Goal: Check status: Check status

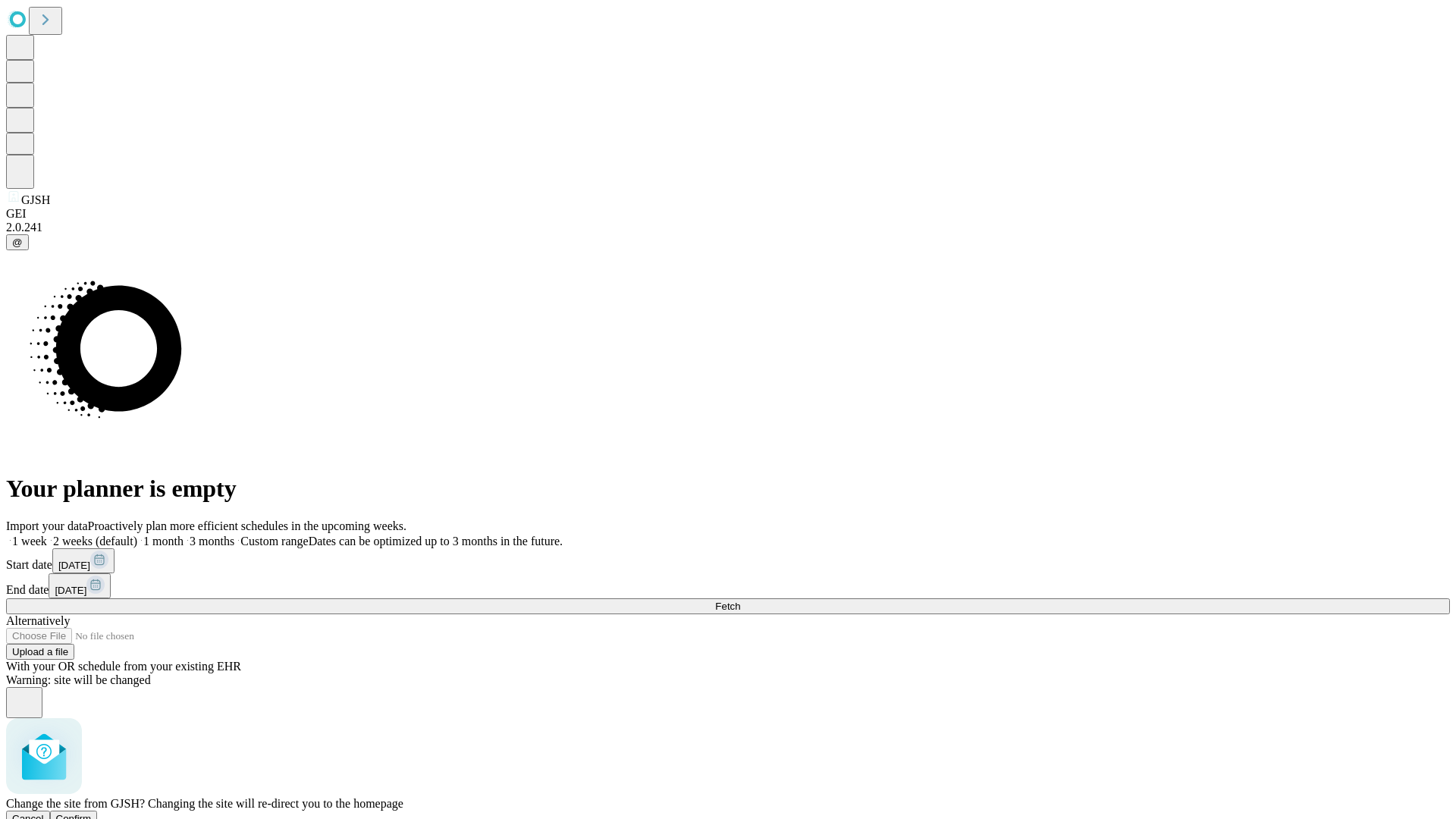
click at [92, 813] on span "Confirm" at bounding box center [73, 818] width 36 height 11
click at [47, 535] on label "1 week" at bounding box center [27, 541] width 41 height 13
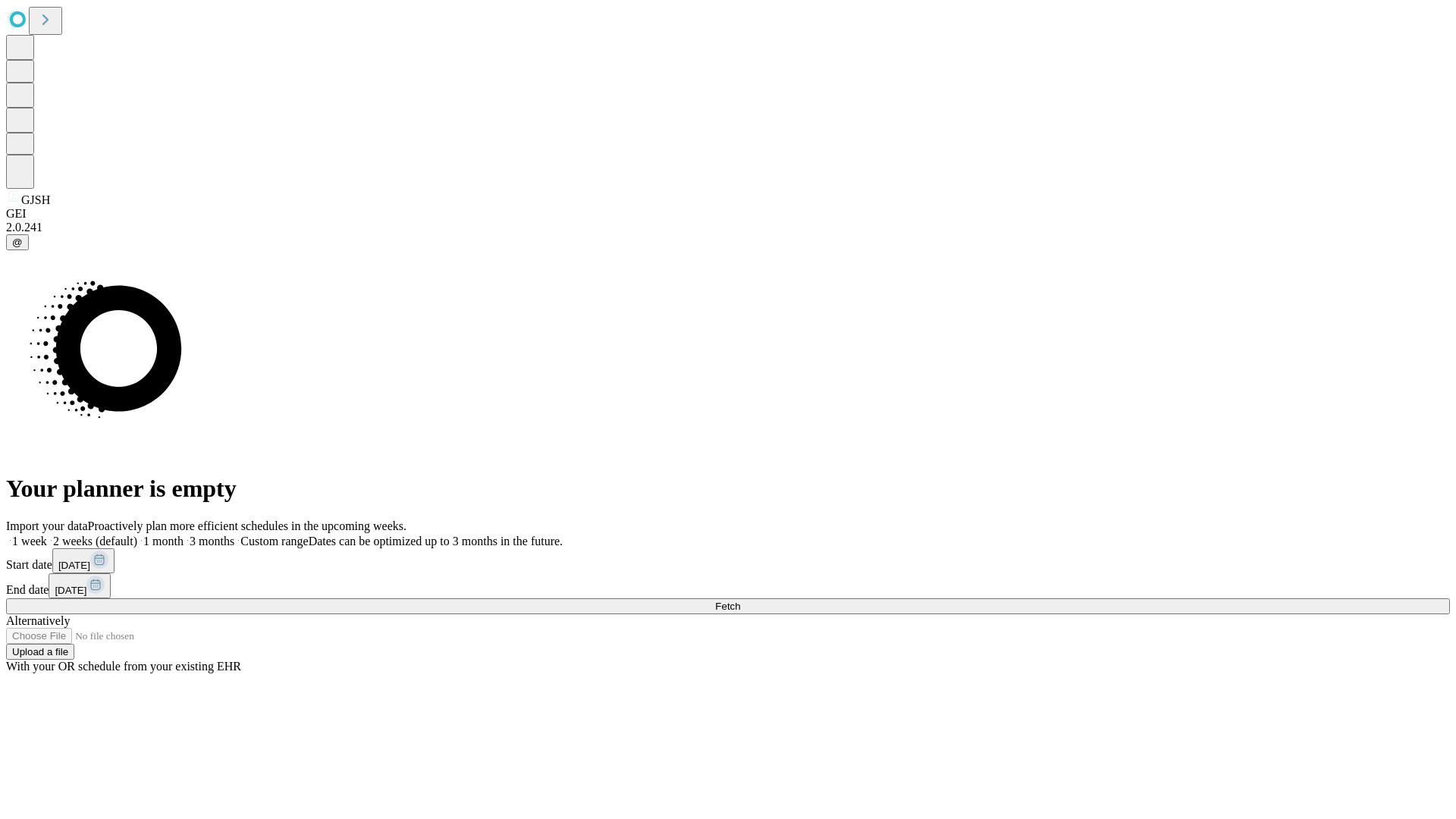
click at [741, 600] on span "Fetch" at bounding box center [728, 606] width 25 height 11
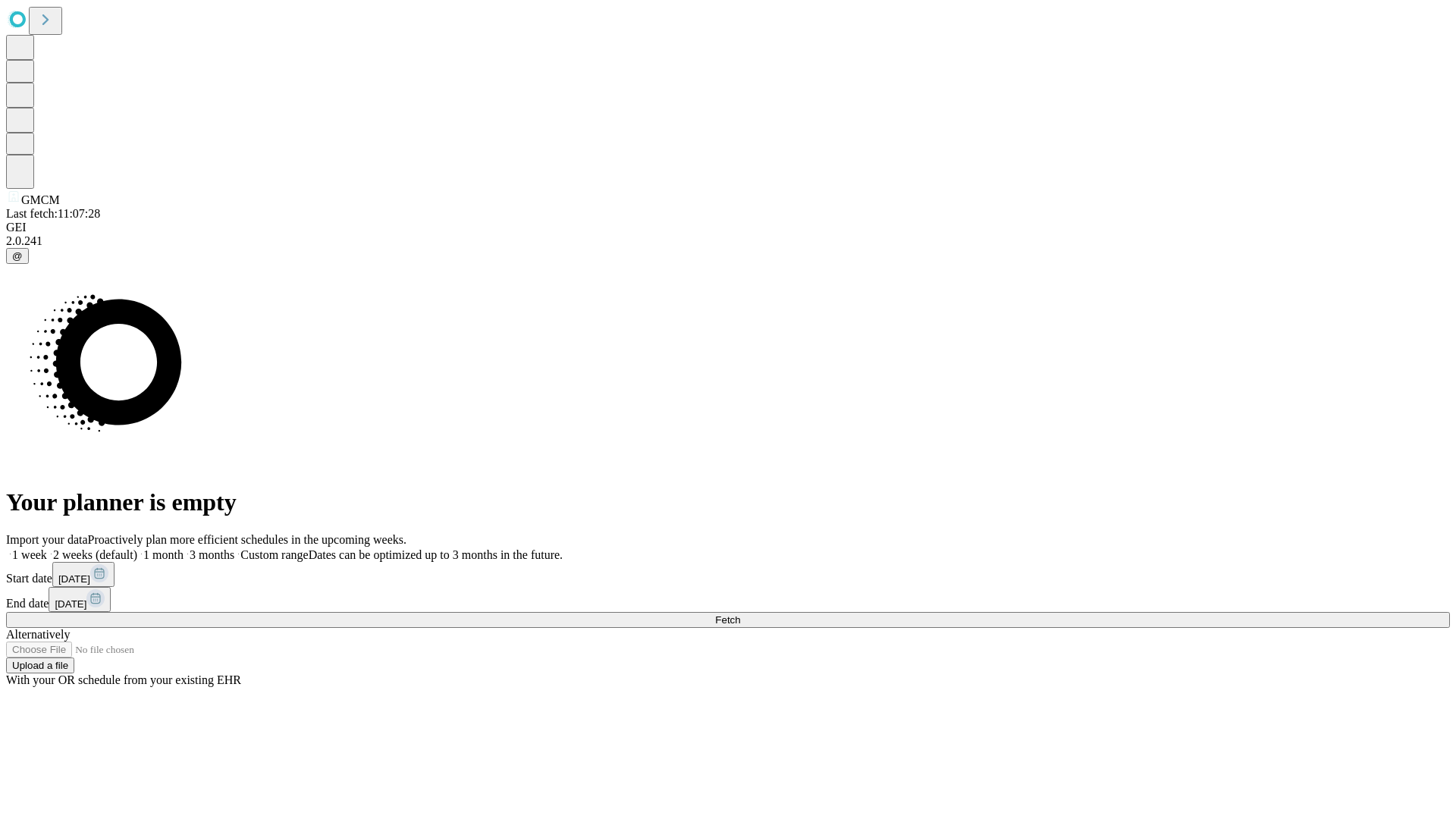
click at [47, 548] on label "1 week" at bounding box center [27, 554] width 41 height 13
click at [741, 614] on span "Fetch" at bounding box center [728, 620] width 25 height 11
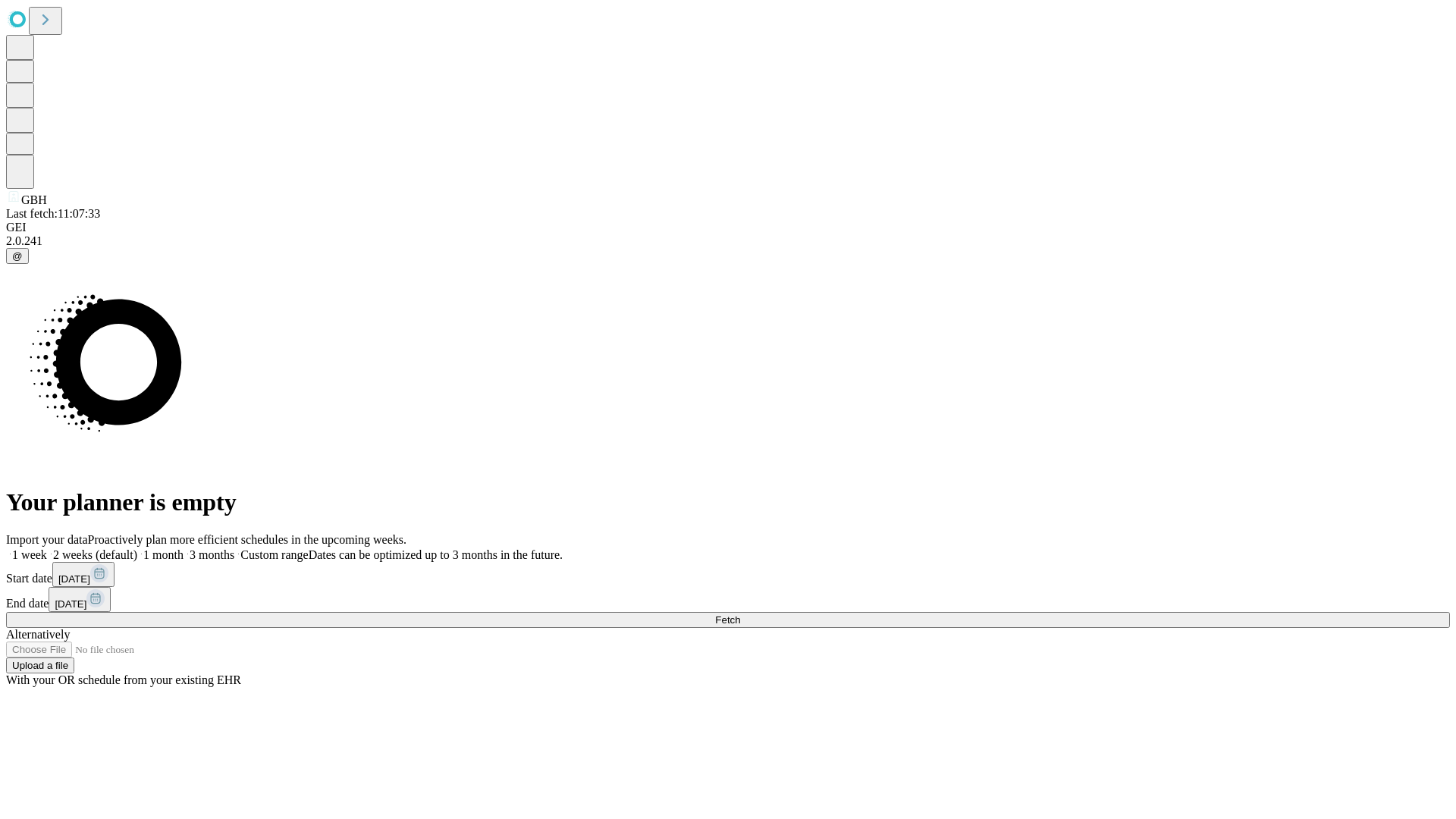
click at [47, 548] on label "1 week" at bounding box center [27, 554] width 41 height 13
click at [741, 614] on span "Fetch" at bounding box center [728, 620] width 25 height 11
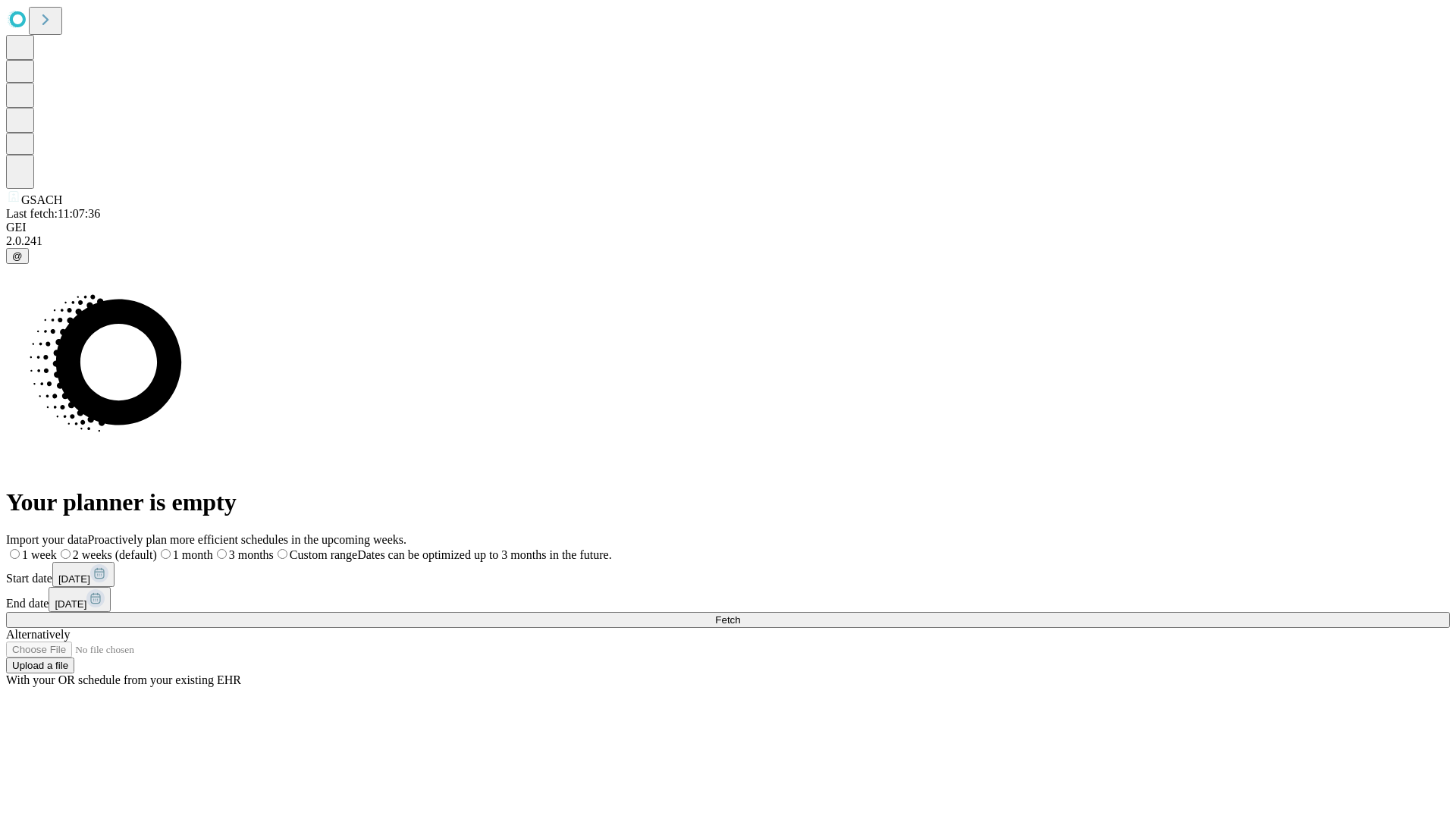
click at [57, 548] on label "1 week" at bounding box center [31, 554] width 50 height 13
click at [741, 614] on span "Fetch" at bounding box center [728, 620] width 25 height 11
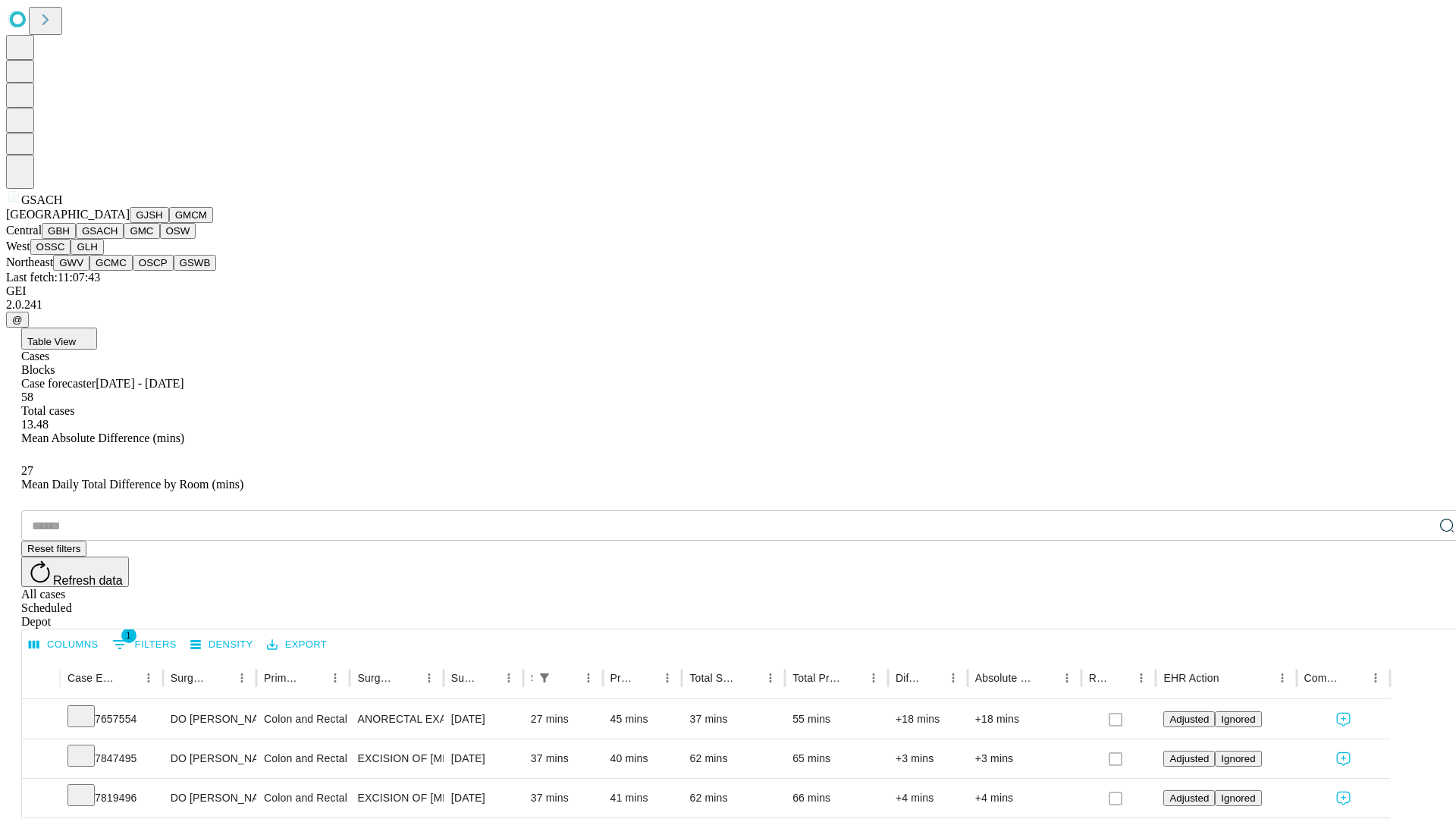
click at [124, 239] on button "GMC" at bounding box center [141, 231] width 36 height 16
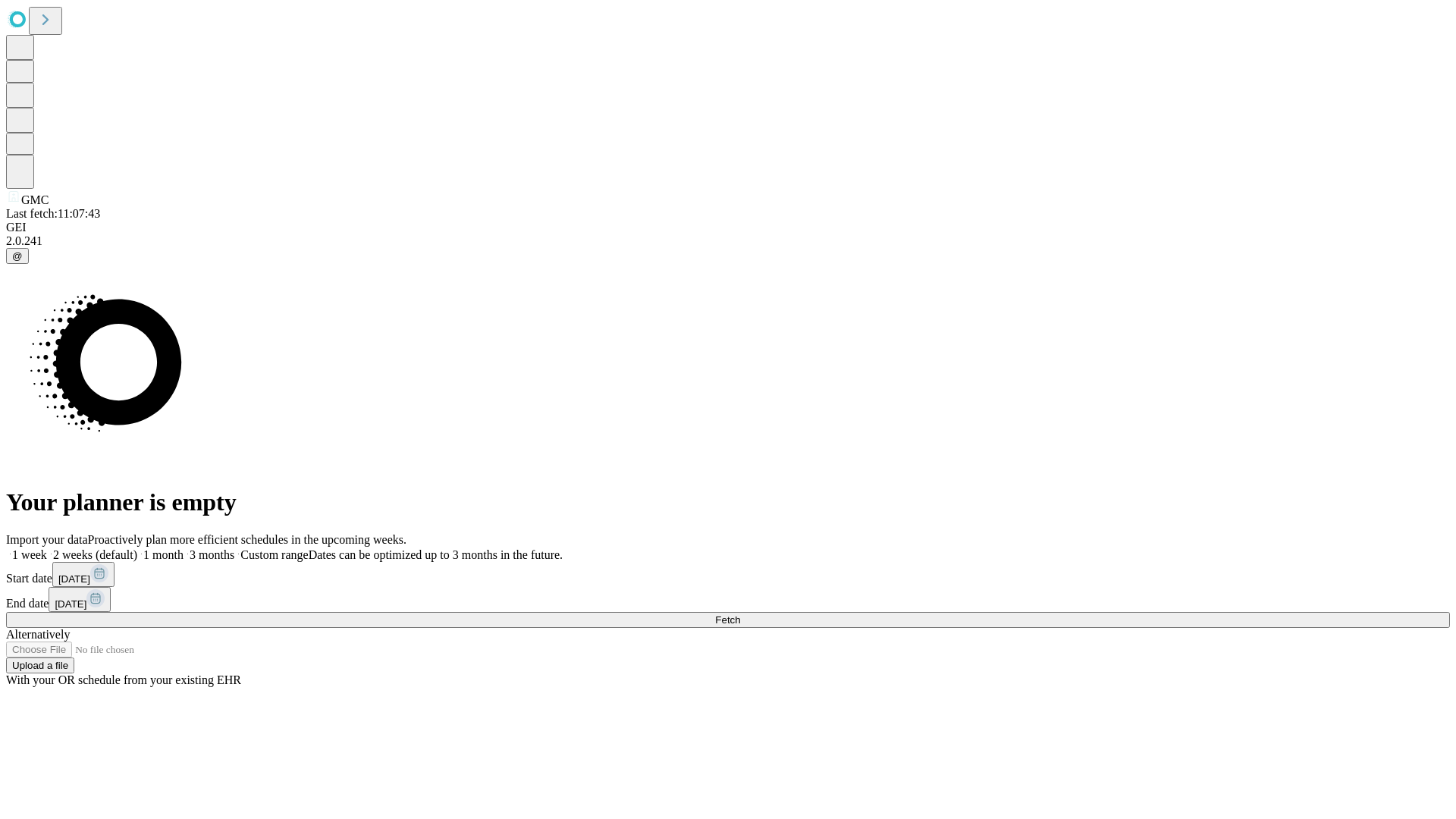
click at [47, 548] on label "1 week" at bounding box center [27, 554] width 41 height 13
click at [741, 614] on span "Fetch" at bounding box center [728, 620] width 25 height 11
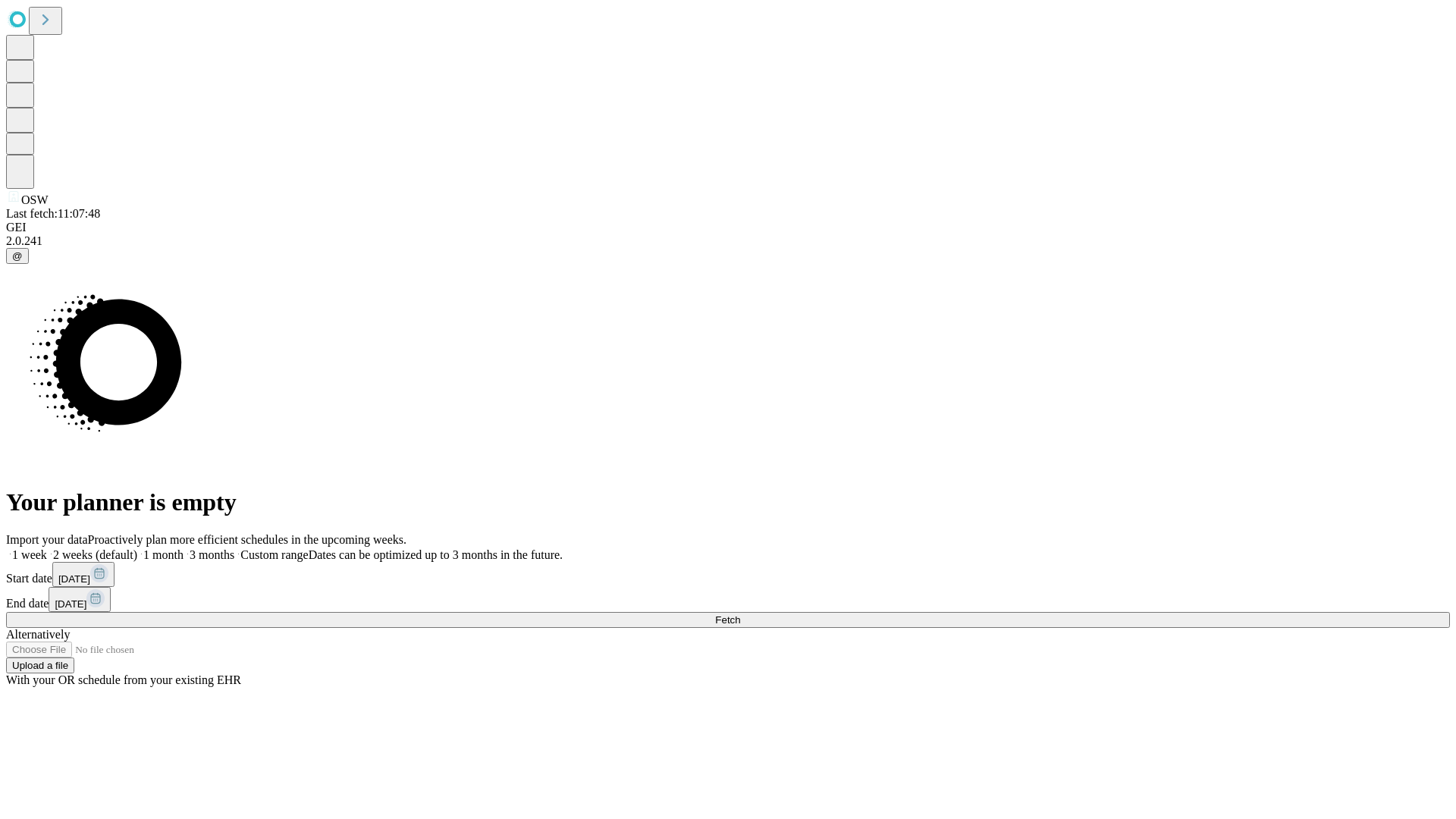
click at [47, 548] on label "1 week" at bounding box center [27, 554] width 41 height 13
click at [741, 614] on span "Fetch" at bounding box center [728, 620] width 25 height 11
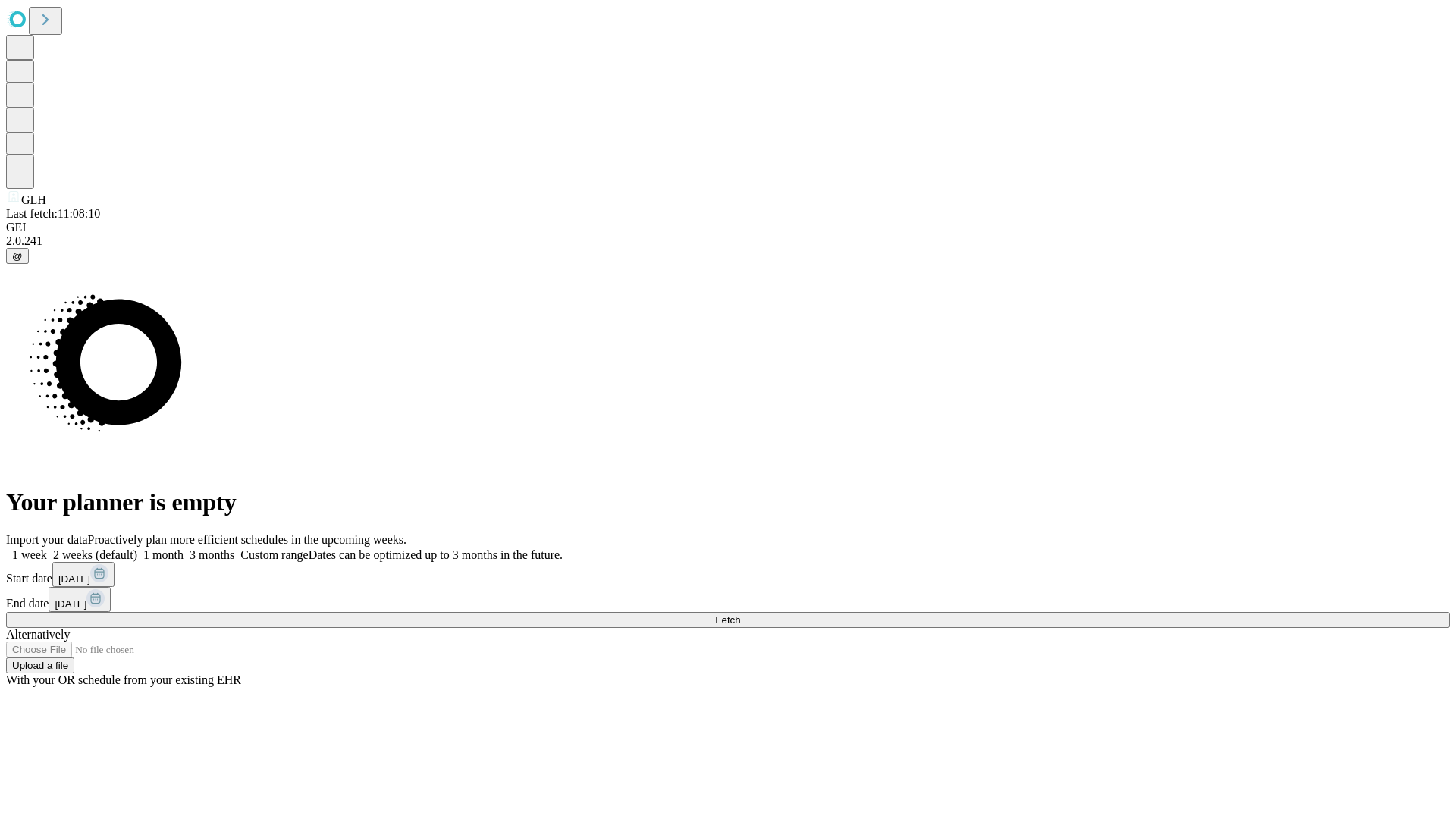
click at [47, 548] on label "1 week" at bounding box center [27, 554] width 41 height 13
click at [741, 614] on span "Fetch" at bounding box center [728, 620] width 25 height 11
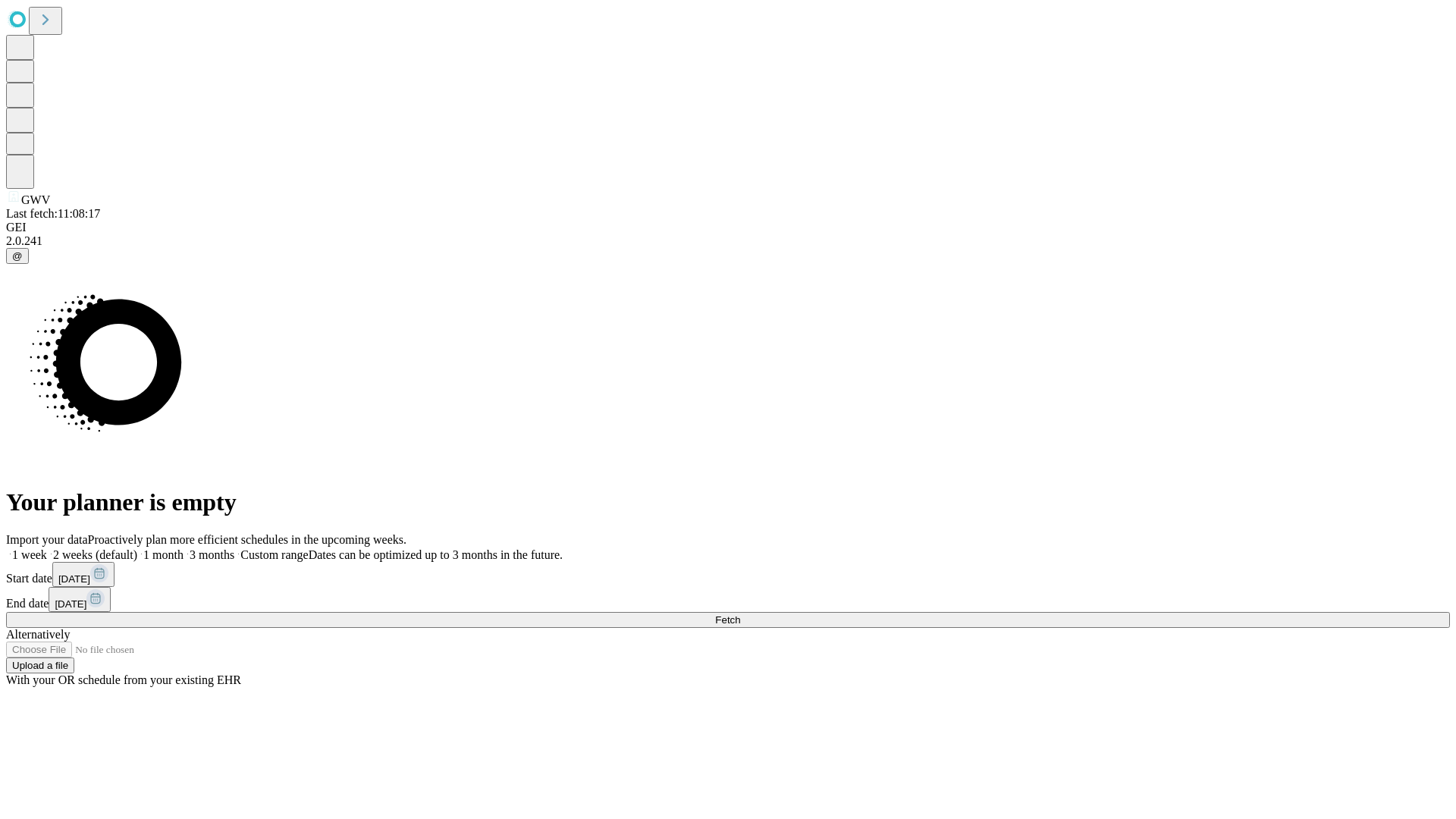
click at [47, 548] on label "1 week" at bounding box center [27, 554] width 41 height 13
click at [741, 614] on span "Fetch" at bounding box center [728, 620] width 25 height 11
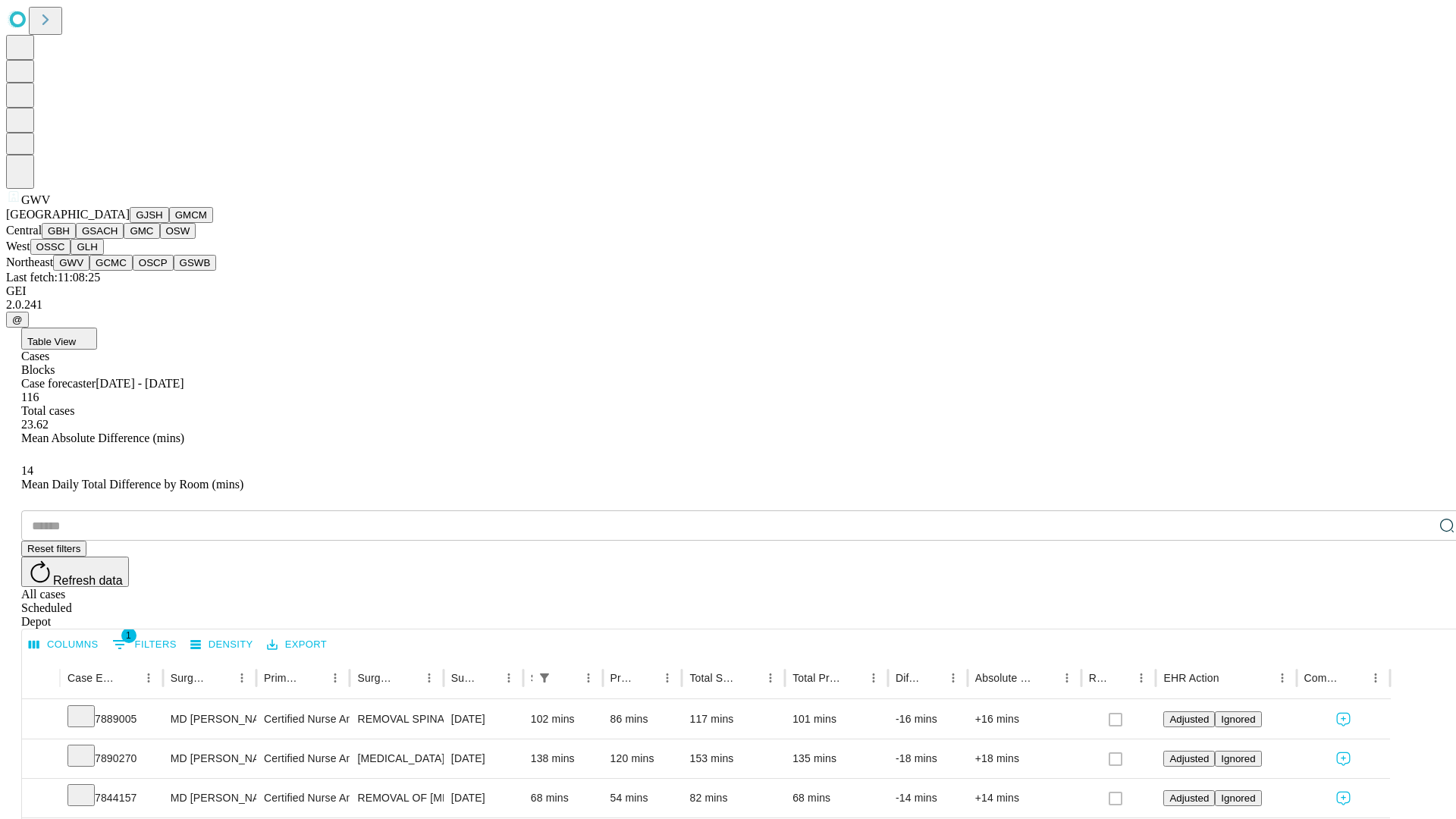
click at [118, 270] on button "GCMC" at bounding box center [111, 262] width 44 height 16
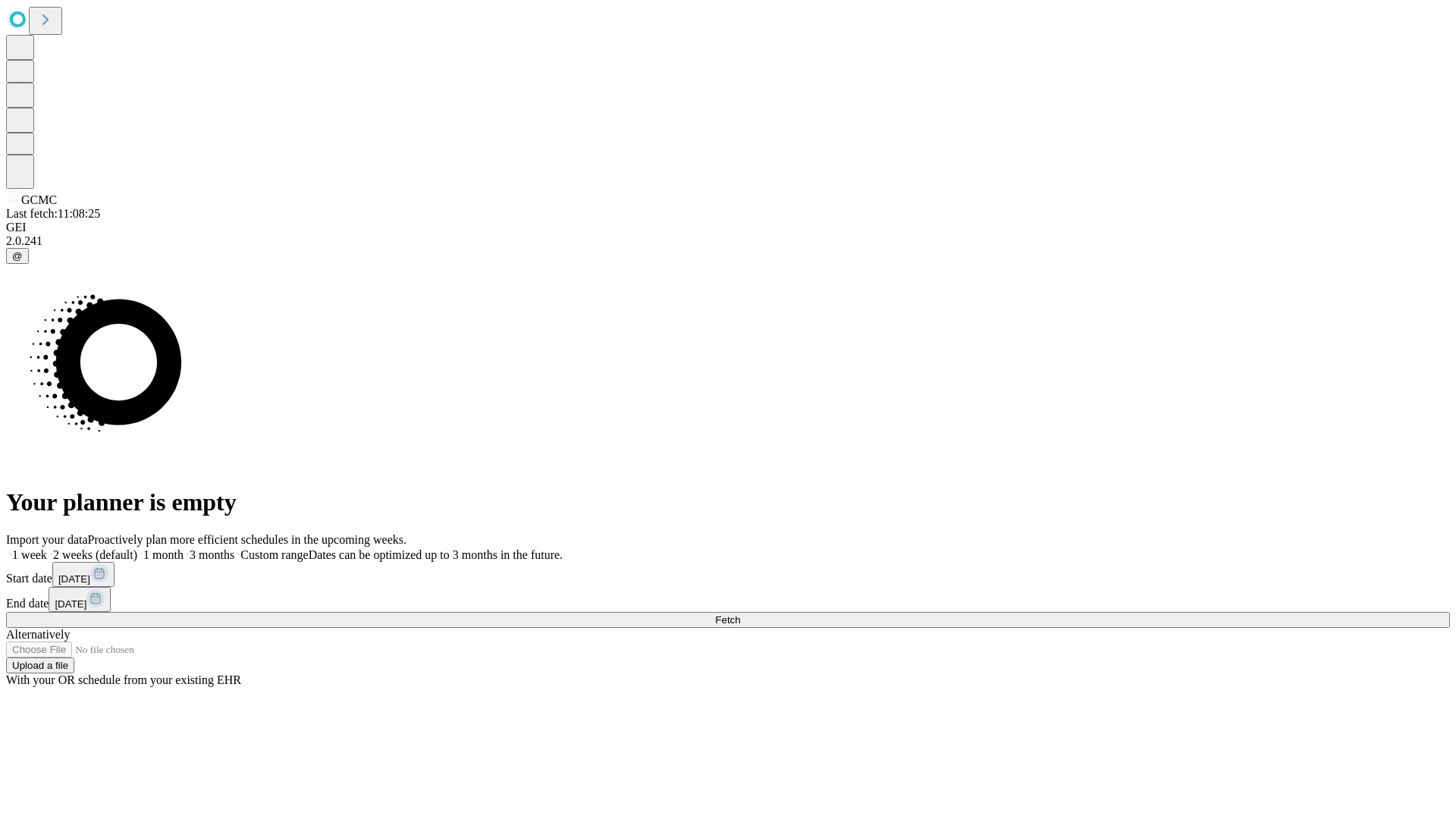
click at [741, 614] on span "Fetch" at bounding box center [728, 620] width 25 height 11
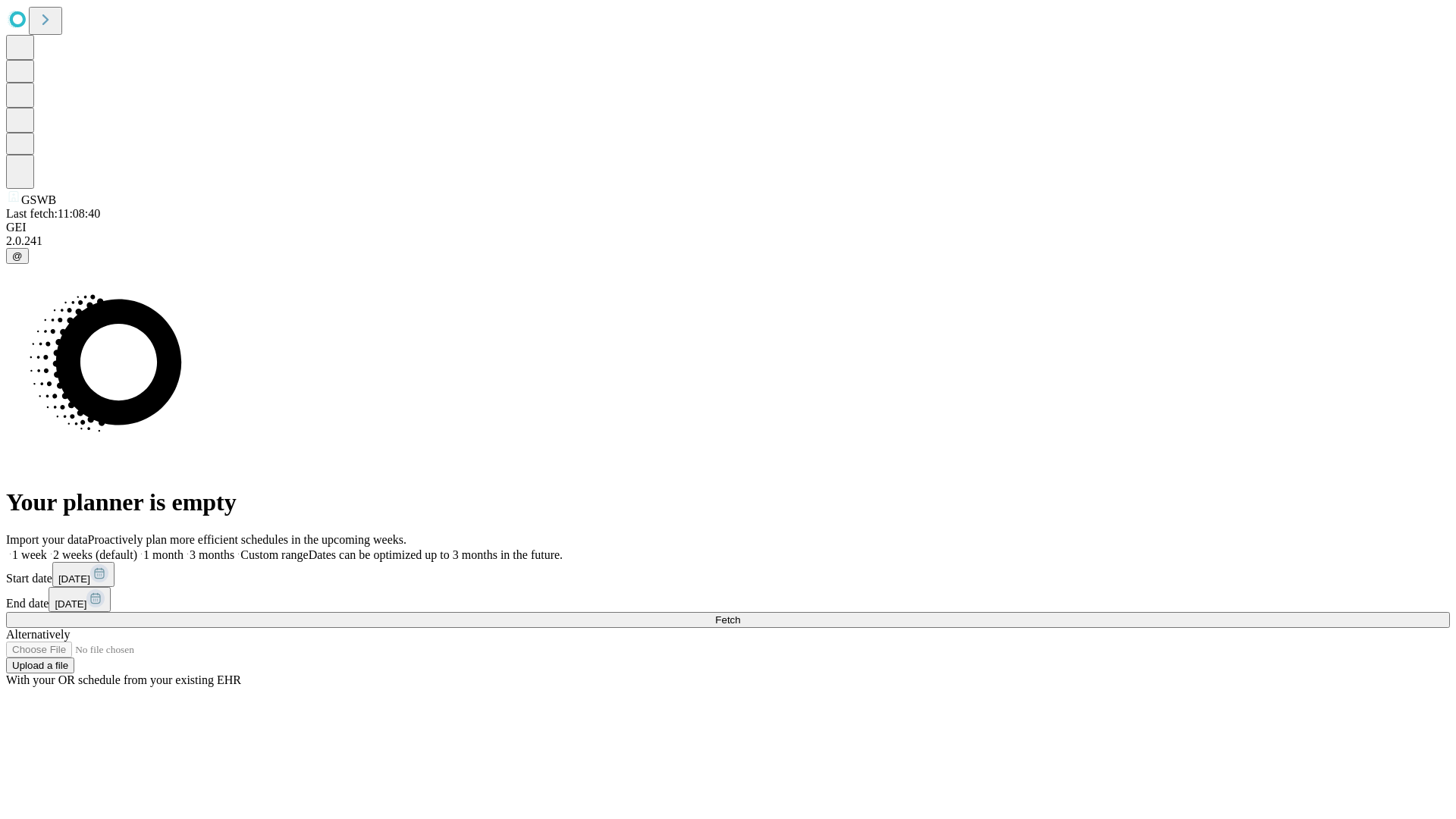
click at [47, 548] on label "1 week" at bounding box center [27, 554] width 41 height 13
click at [741, 614] on span "Fetch" at bounding box center [728, 620] width 25 height 11
